Goal: Information Seeking & Learning: Learn about a topic

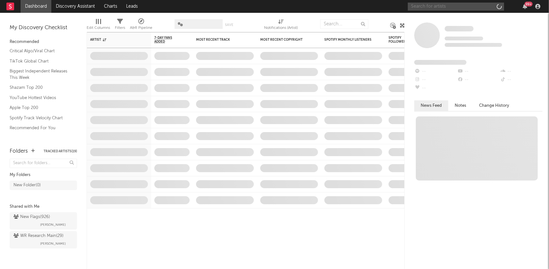
click at [445, 5] on input "text" at bounding box center [456, 7] width 96 height 8
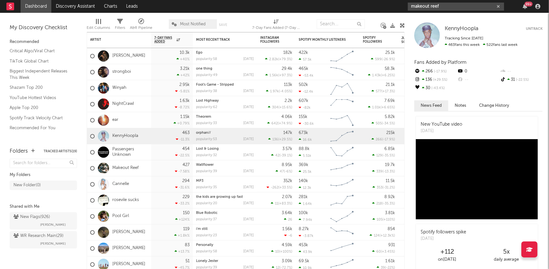
click at [450, 6] on input "makeout reef" at bounding box center [456, 7] width 96 height 8
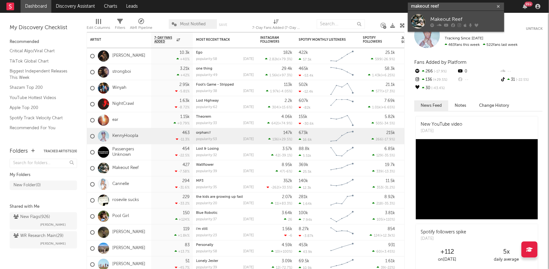
type input "makeout reef"
click at [444, 20] on div "Makeout Reef" at bounding box center [465, 19] width 71 height 8
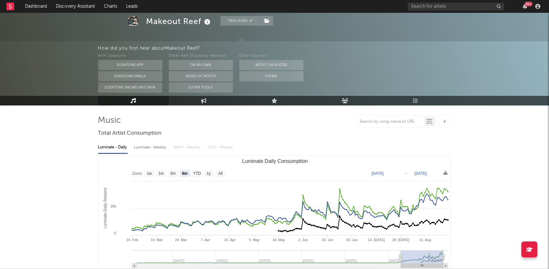
scroll to position [38, 0]
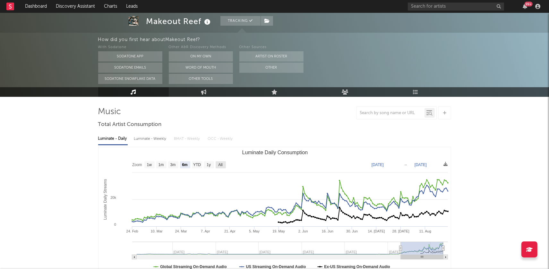
click at [222, 163] on text "All" at bounding box center [220, 165] width 4 height 4
select select "All"
type input "[DATE]"
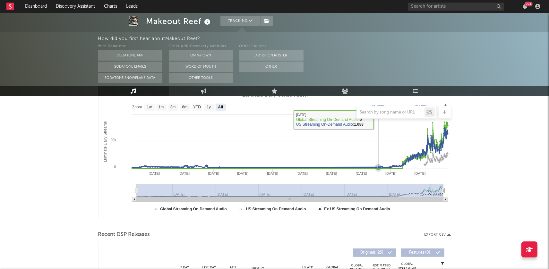
scroll to position [0, 0]
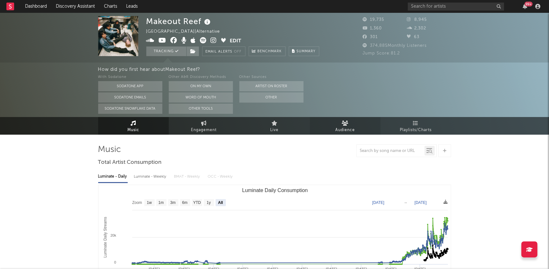
click at [344, 123] on icon at bounding box center [345, 123] width 7 height 5
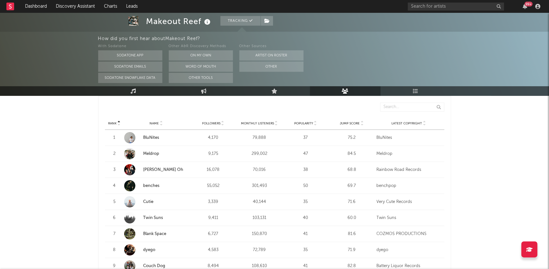
scroll to position [241, 0]
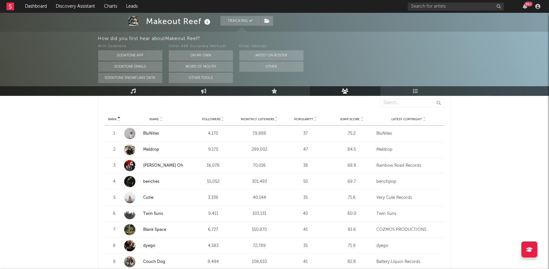
click at [277, 119] on icon at bounding box center [276, 120] width 3 height 3
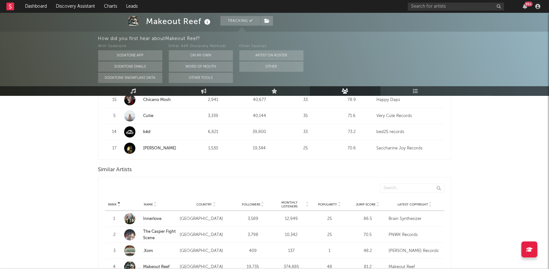
scroll to position [555, 0]
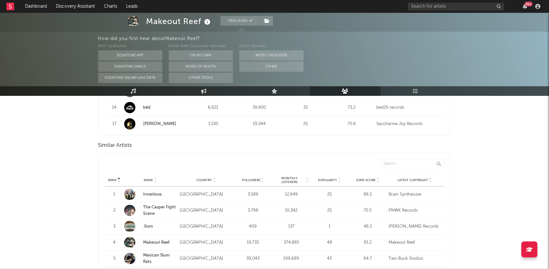
click at [307, 180] on icon at bounding box center [306, 181] width 3 height 3
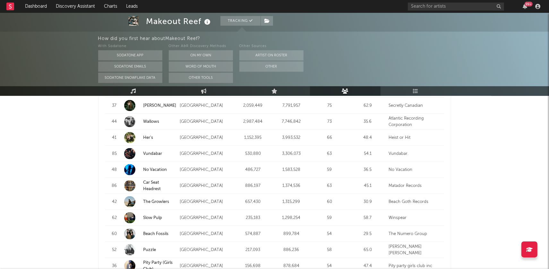
scroll to position [802, 0]
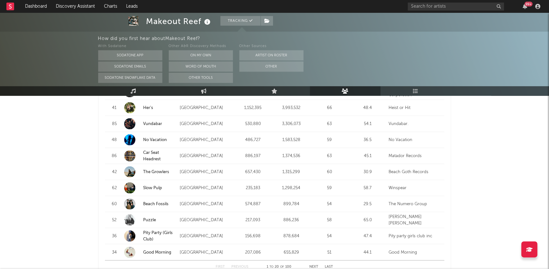
click at [154, 139] on link "No Vacation" at bounding box center [155, 140] width 24 height 4
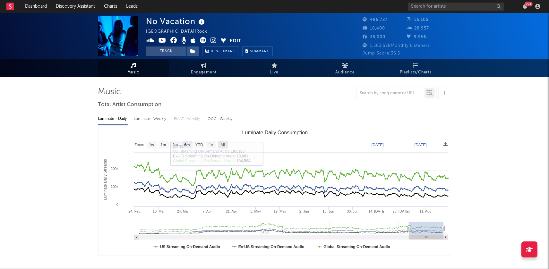
click at [225, 145] on text "All" at bounding box center [222, 145] width 4 height 4
select select "All"
type input "[DATE]"
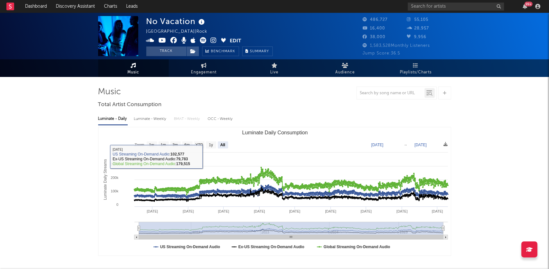
click at [145, 115] on div "Luminate - Weekly" at bounding box center [151, 119] width 34 height 11
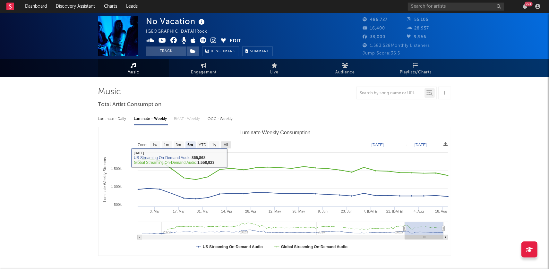
click at [227, 146] on text "All" at bounding box center [226, 145] width 4 height 4
select select "All"
type input "[DATE]"
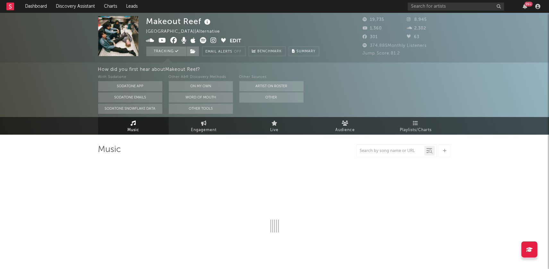
select select "6m"
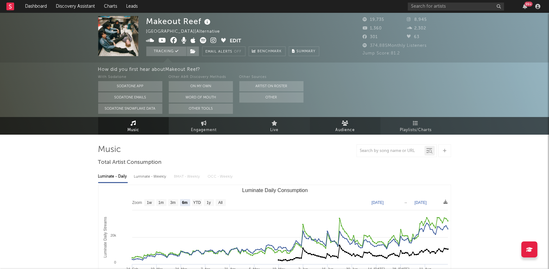
click at [332, 128] on link "Audience" at bounding box center [345, 126] width 71 height 18
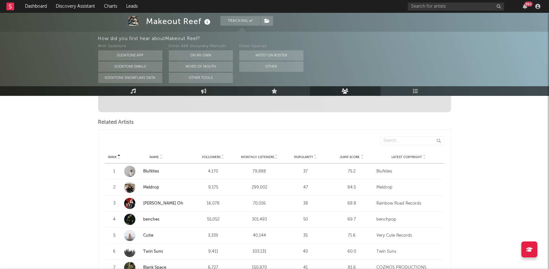
scroll to position [196, 0]
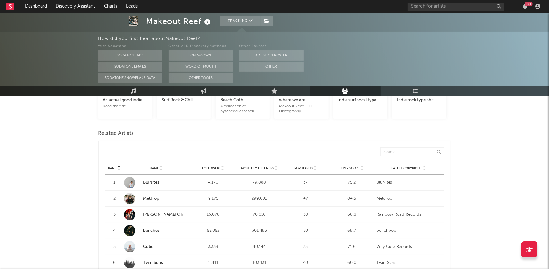
click at [276, 166] on icon at bounding box center [276, 167] width 3 height 3
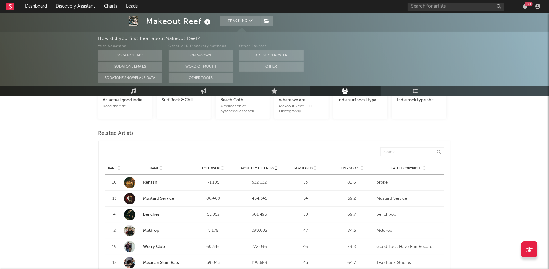
click at [150, 183] on link "Rehash" at bounding box center [150, 183] width 14 height 4
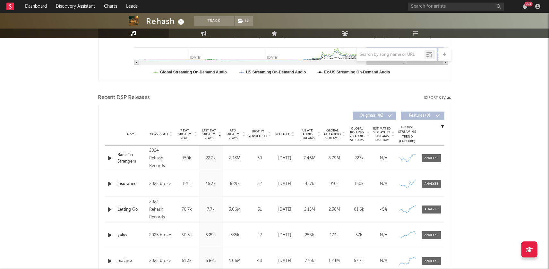
scroll to position [174, 0]
click at [293, 133] on icon at bounding box center [292, 133] width 3 height 3
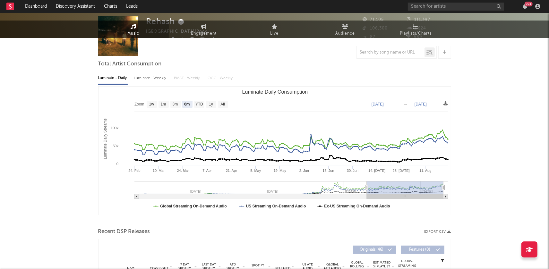
scroll to position [0, 0]
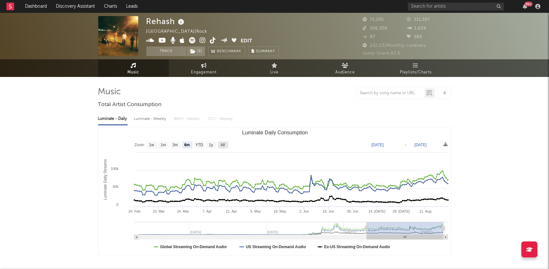
click at [222, 145] on text "All" at bounding box center [222, 145] width 4 height 4
select select "All"
type input "[DATE]"
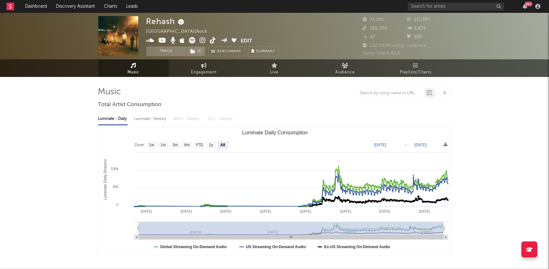
click at [205, 41] on icon at bounding box center [203, 40] width 6 height 6
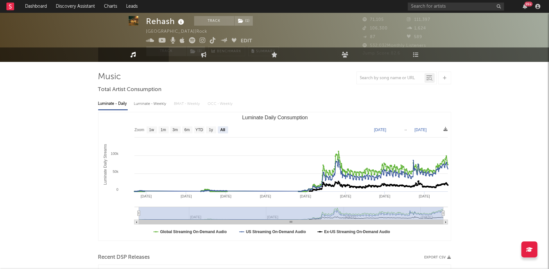
scroll to position [15, 0]
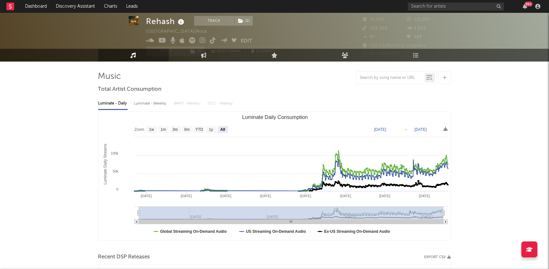
scroll to position [12, 0]
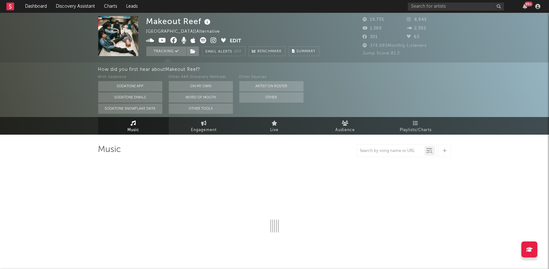
select select "6m"
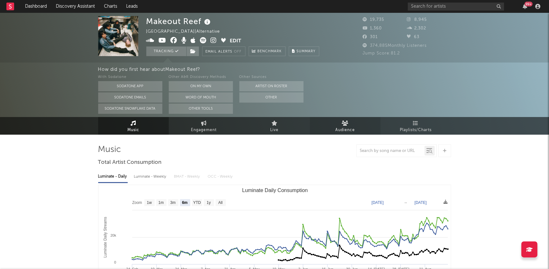
click at [358, 124] on link "Audience" at bounding box center [345, 126] width 71 height 18
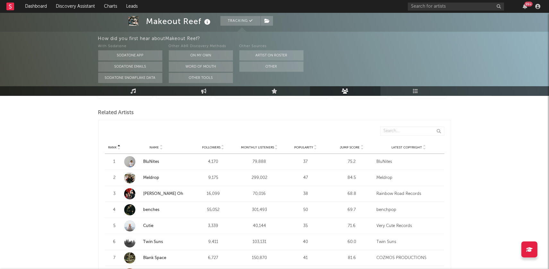
scroll to position [221, 0]
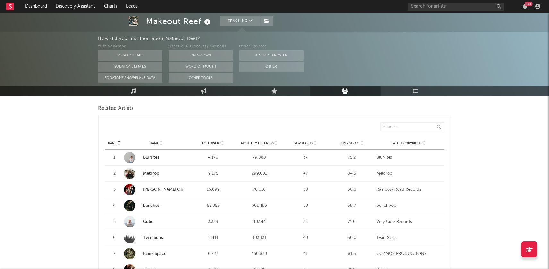
click at [274, 142] on div at bounding box center [276, 143] width 4 height 5
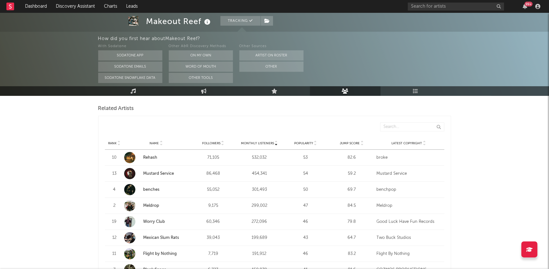
click at [362, 141] on icon at bounding box center [362, 142] width 3 height 3
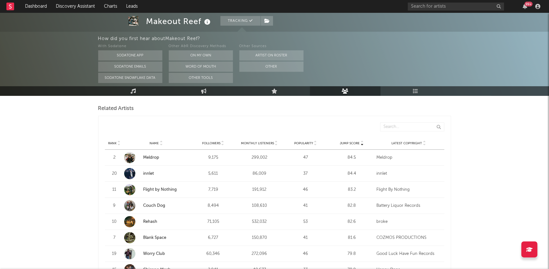
click at [151, 156] on link "Meldrop" at bounding box center [151, 158] width 16 height 4
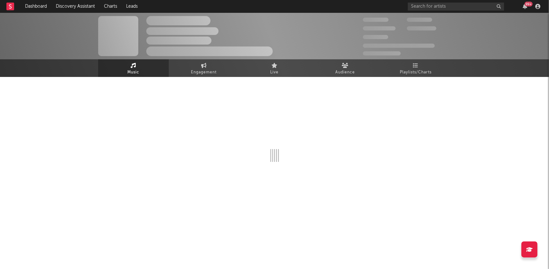
select select "6m"
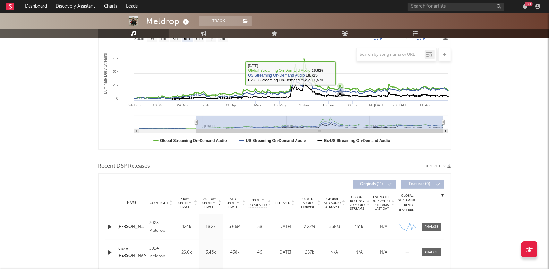
scroll to position [209, 0]
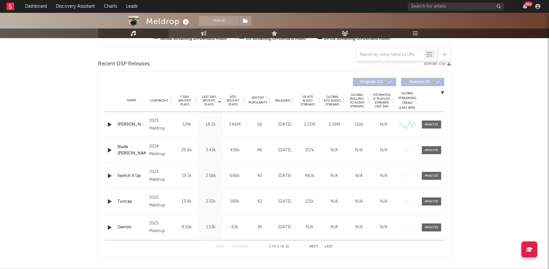
click at [293, 99] on div at bounding box center [293, 100] width 4 height 5
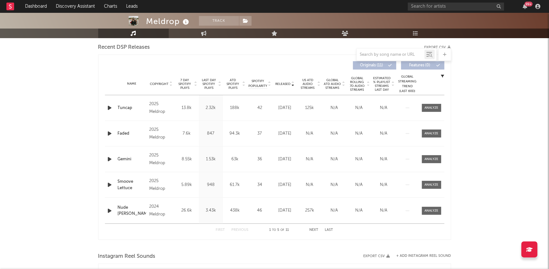
scroll to position [225, 0]
click at [459, 6] on input "text" at bounding box center [456, 7] width 96 height 8
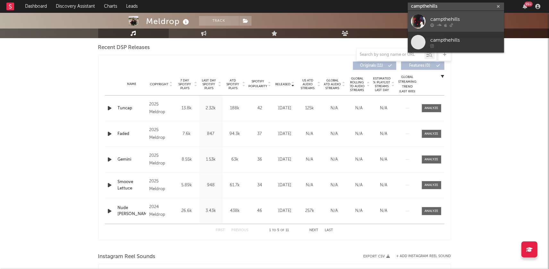
type input "campthehills"
click at [470, 23] on div "campthehills" at bounding box center [465, 19] width 71 height 8
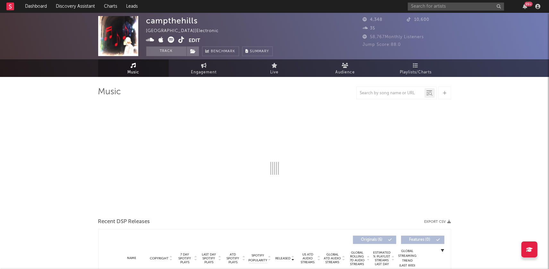
select select "1w"
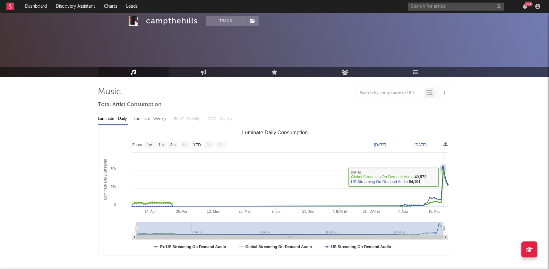
scroll to position [171, 0]
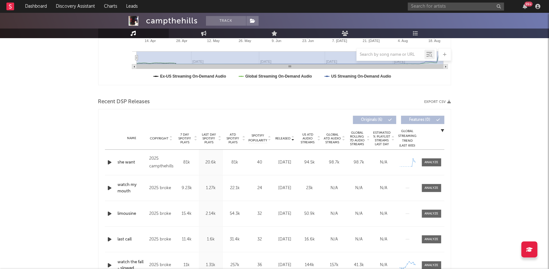
click at [294, 136] on icon at bounding box center [292, 137] width 3 height 3
click at [109, 161] on icon "button" at bounding box center [110, 162] width 7 height 8
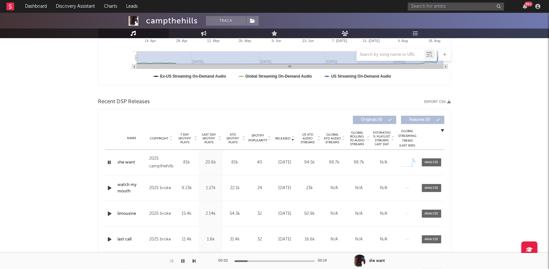
click at [109, 161] on icon "button" at bounding box center [110, 162] width 6 height 8
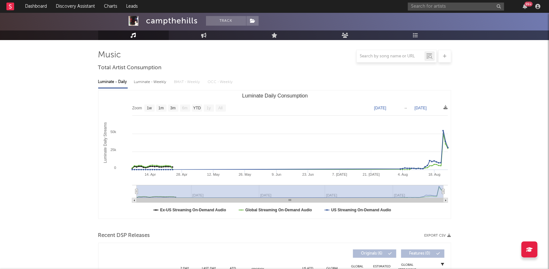
scroll to position [0, 0]
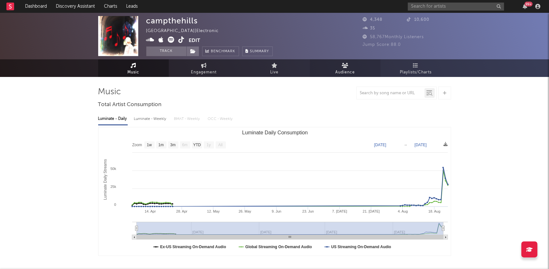
click at [330, 66] on link "Audience" at bounding box center [345, 68] width 71 height 18
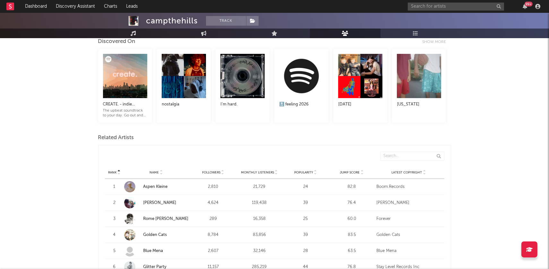
scroll to position [145, 0]
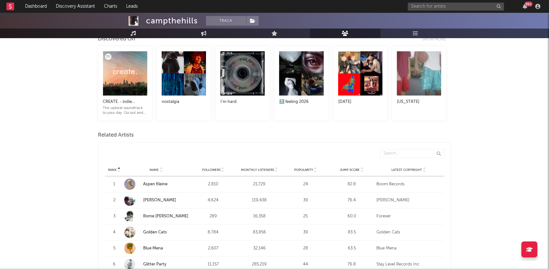
click at [276, 167] on icon at bounding box center [276, 168] width 3 height 3
click at [154, 198] on link "WonderBag" at bounding box center [154, 200] width 23 height 4
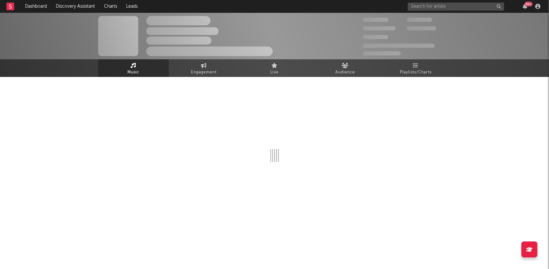
select select "6m"
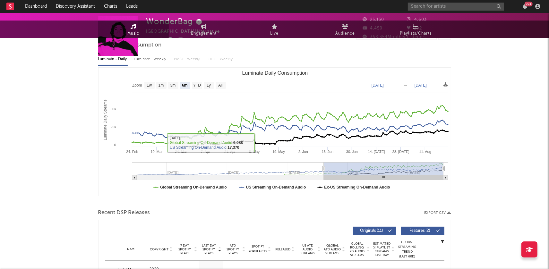
scroll to position [186, 0]
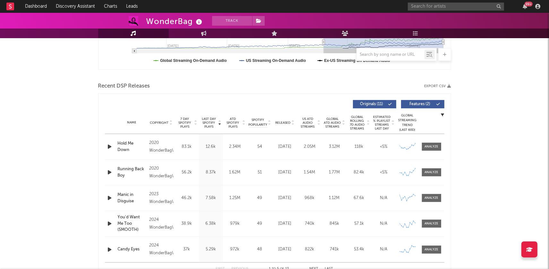
click at [295, 121] on div "Released" at bounding box center [284, 122] width 21 height 5
click at [109, 144] on icon "button" at bounding box center [110, 147] width 7 height 8
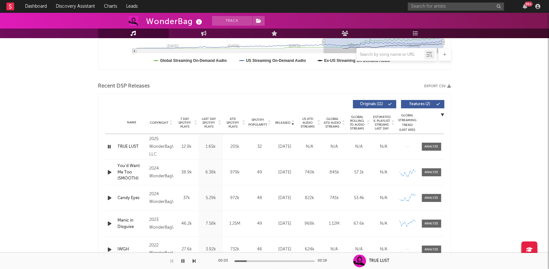
click at [109, 144] on icon "button" at bounding box center [110, 147] width 6 height 8
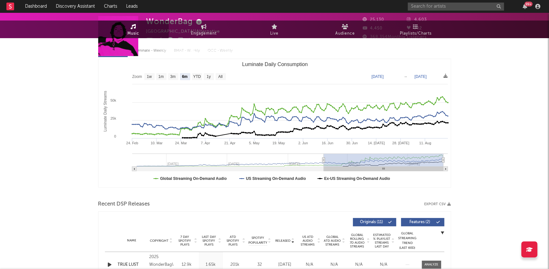
scroll to position [0, 0]
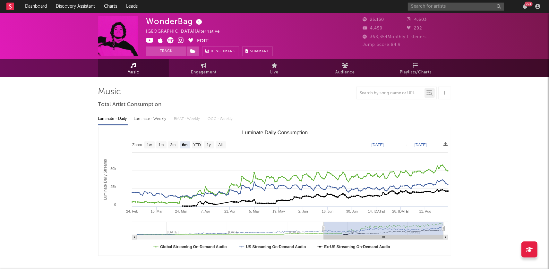
click at [179, 40] on icon at bounding box center [181, 40] width 6 height 6
